Goal: Find specific page/section: Find specific page/section

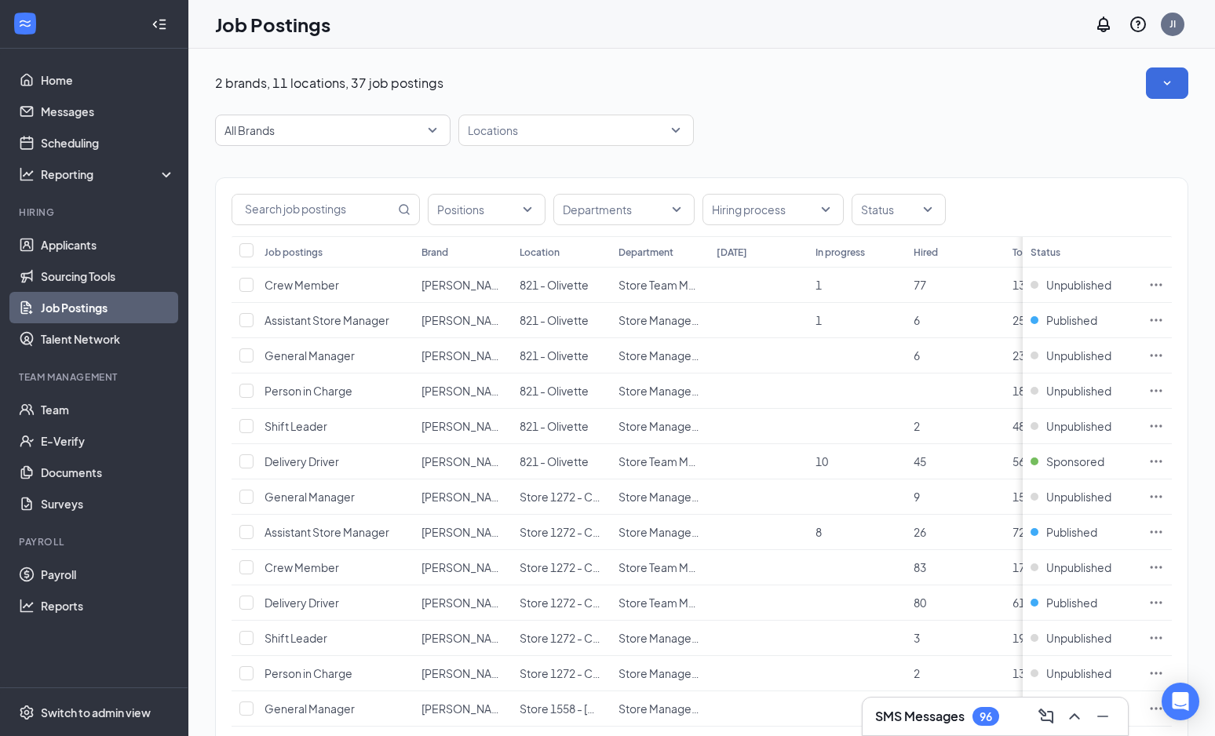
click at [1005, 123] on div "All Brands Locations" at bounding box center [701, 130] width 973 height 31
click at [44, 410] on link "Team" at bounding box center [108, 409] width 134 height 31
